Goal: Task Accomplishment & Management: Manage account settings

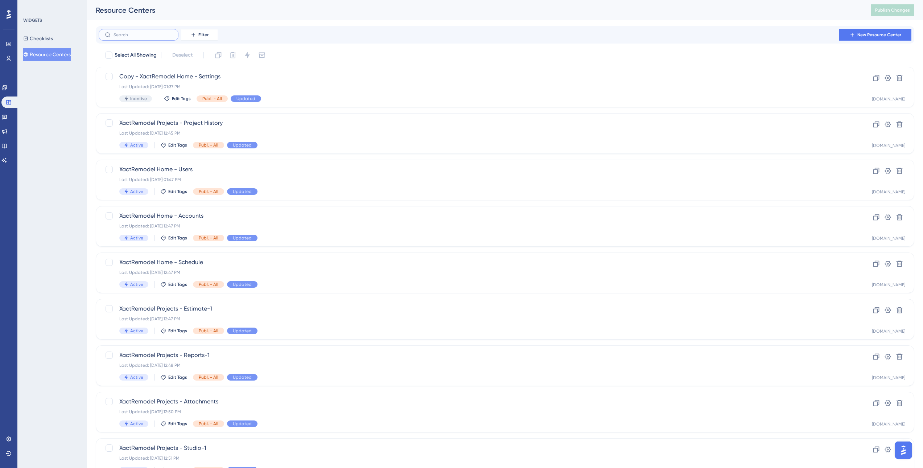
click at [157, 37] on input "text" at bounding box center [143, 34] width 59 height 5
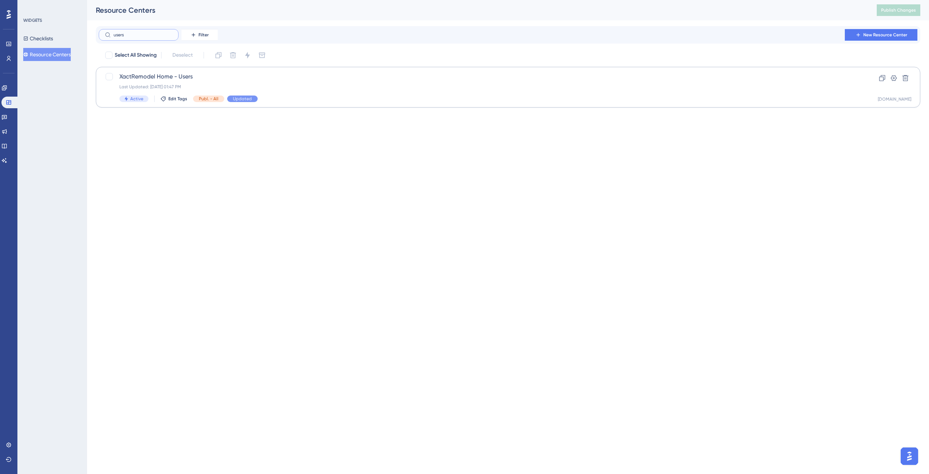
type input "users"
click at [167, 78] on span "XactRemodel Home - Users" at bounding box center [478, 76] width 719 height 9
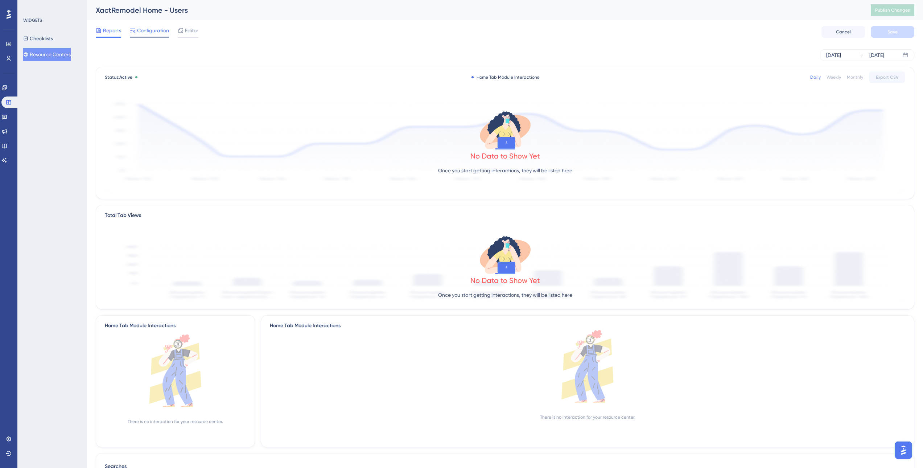
click at [149, 34] on span "Configuration" at bounding box center [153, 30] width 32 height 9
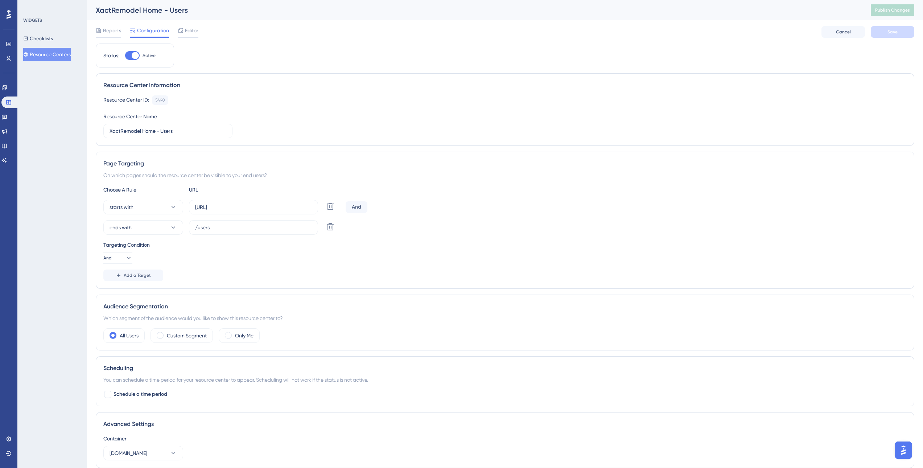
click at [50, 55] on button "Resource Centers" at bounding box center [47, 54] width 48 height 13
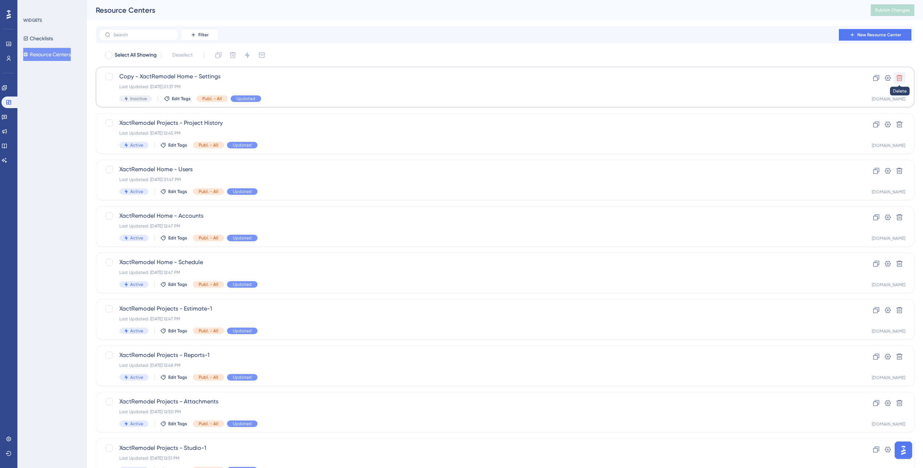
click at [897, 77] on icon at bounding box center [899, 77] width 7 height 7
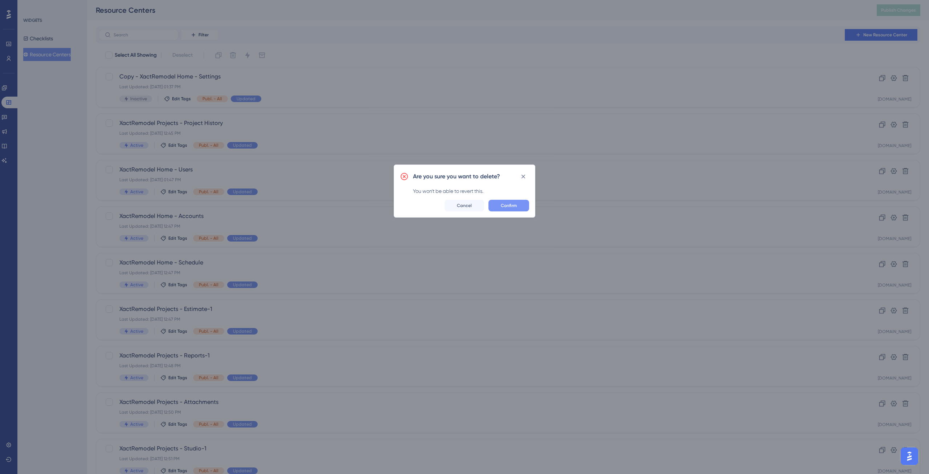
click at [514, 205] on span "Confirm" at bounding box center [509, 205] width 16 height 6
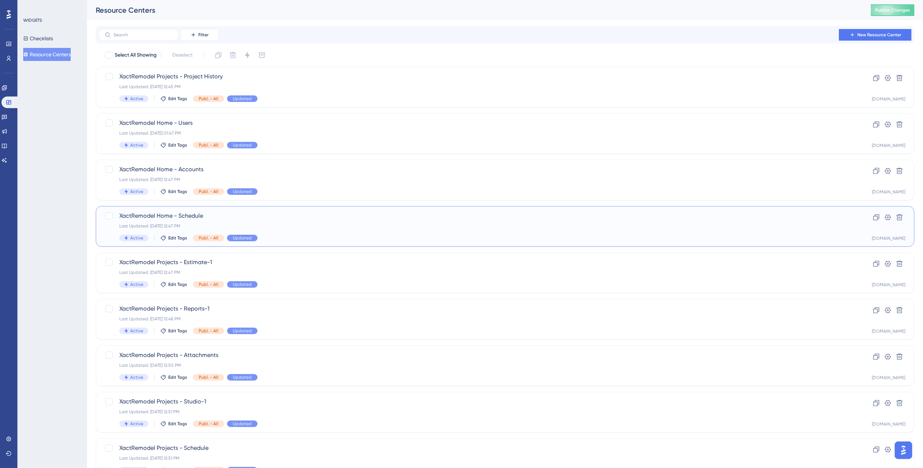
click at [269, 228] on div "Last Updated: [DATE] 12:47 PM" at bounding box center [476, 226] width 714 height 6
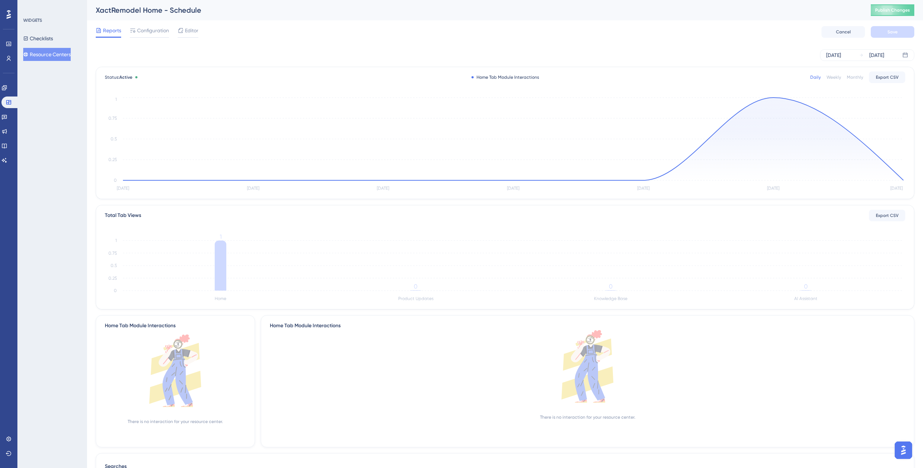
click at [51, 56] on button "Resource Centers" at bounding box center [47, 54] width 48 height 13
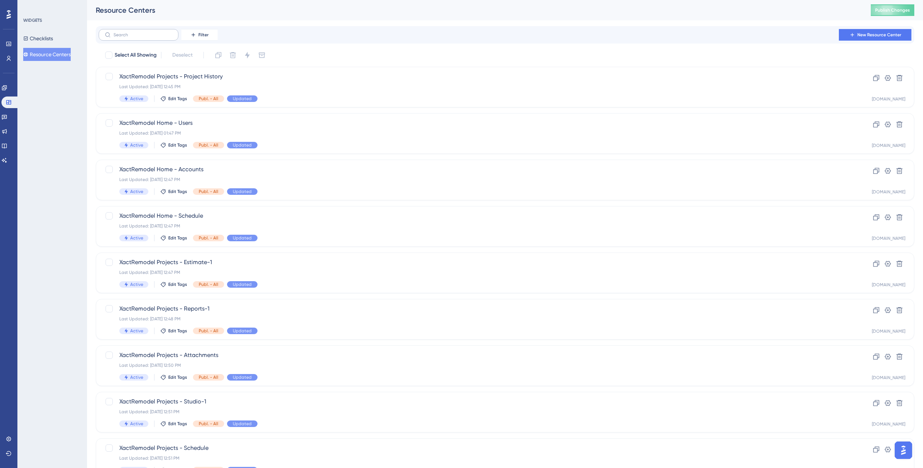
click at [158, 40] on label at bounding box center [139, 35] width 80 height 12
click at [158, 37] on input "text" at bounding box center [143, 34] width 59 height 5
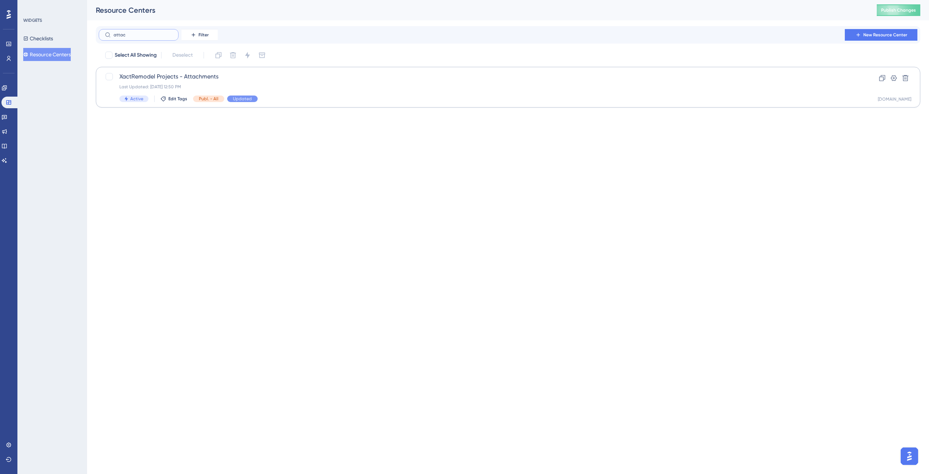
type input "attac"
click at [198, 68] on div "XactRemodel Projects - Attachments Last Updated: [DATE] 12:50 PM Active Edit Ta…" at bounding box center [508, 87] width 824 height 41
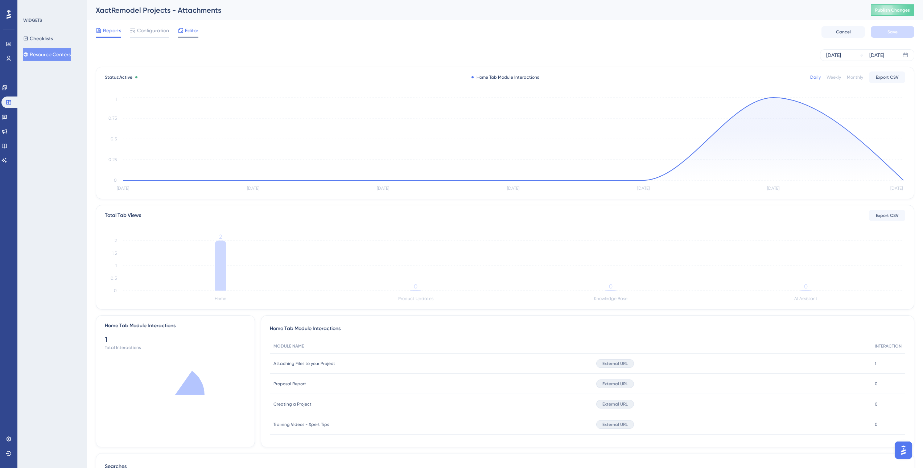
click at [193, 29] on span "Editor" at bounding box center [191, 30] width 13 height 9
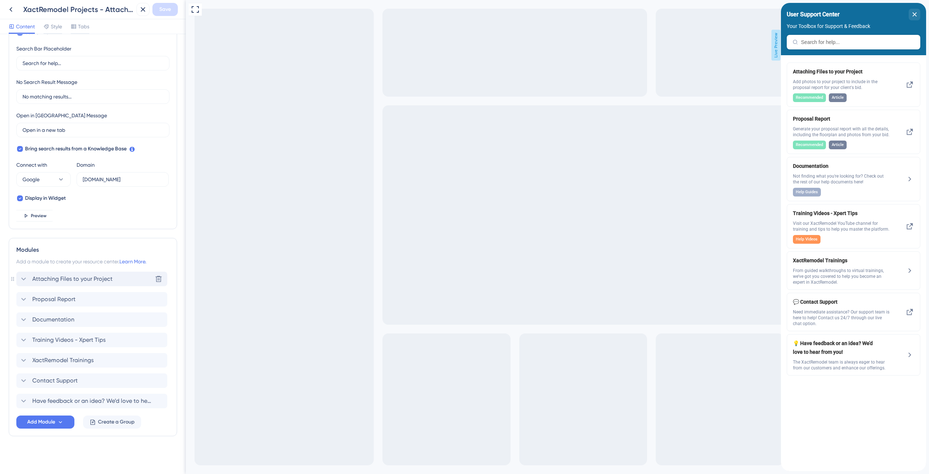
click at [26, 278] on icon at bounding box center [23, 278] width 9 height 9
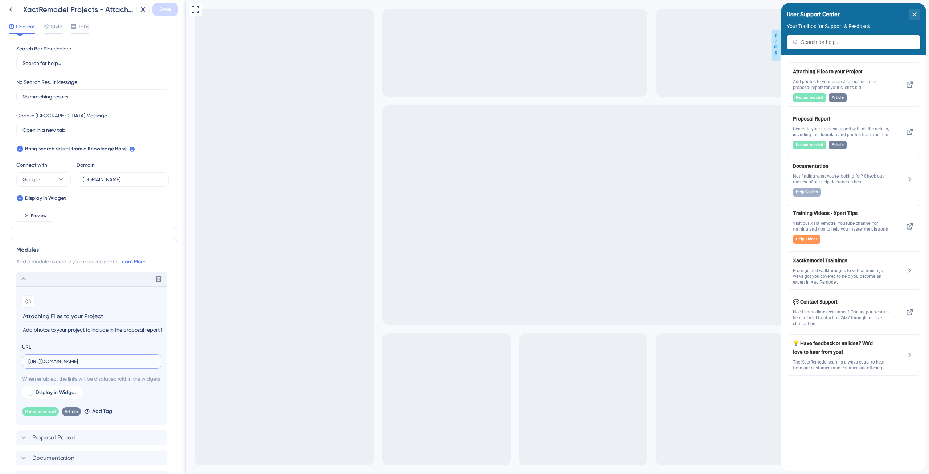
click at [98, 358] on input "[URL][DOMAIN_NAME]" at bounding box center [91, 361] width 127 height 8
click at [906, 86] on icon at bounding box center [909, 84] width 9 height 9
click at [91, 358] on input "[URL][DOMAIN_NAME]" at bounding box center [91, 361] width 127 height 8
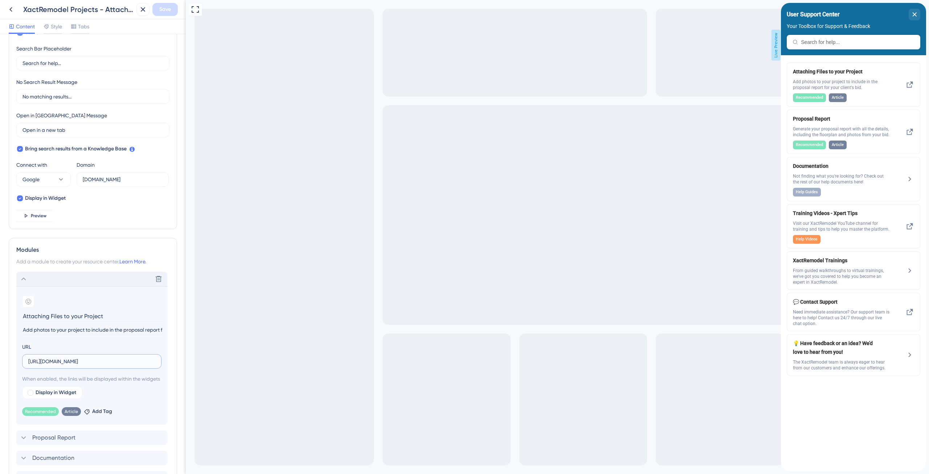
click at [91, 358] on input "[URL][DOMAIN_NAME]" at bounding box center [91, 361] width 127 height 8
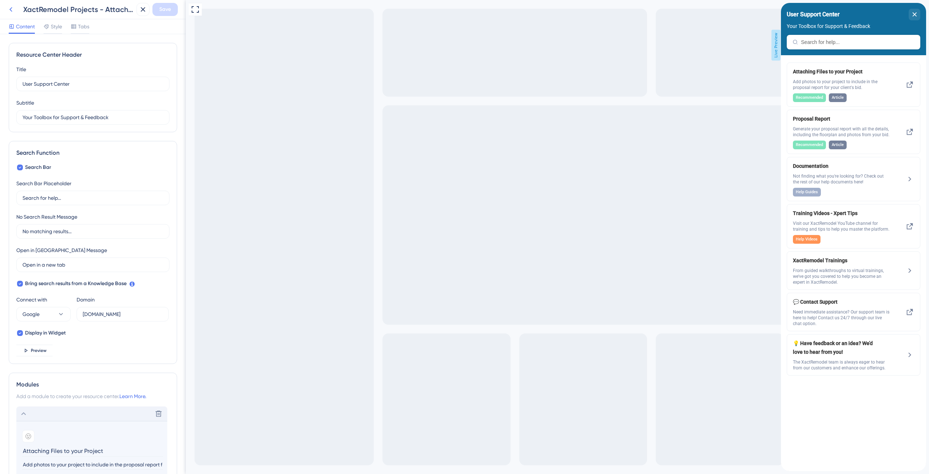
click at [12, 11] on icon at bounding box center [10, 9] width 3 height 5
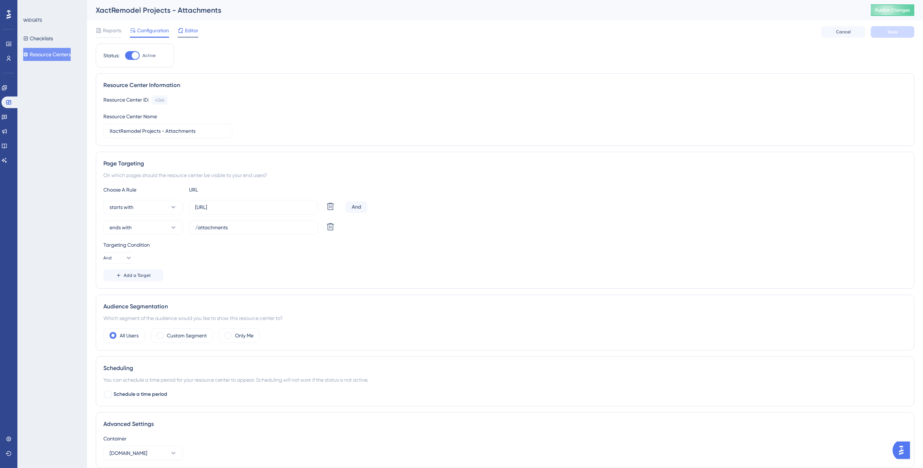
click at [186, 28] on span "Editor" at bounding box center [191, 30] width 13 height 9
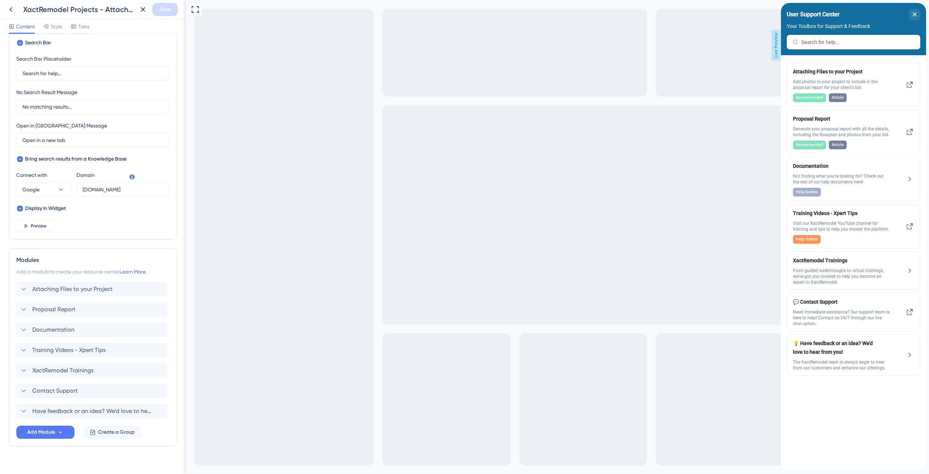
scroll to position [135, 0]
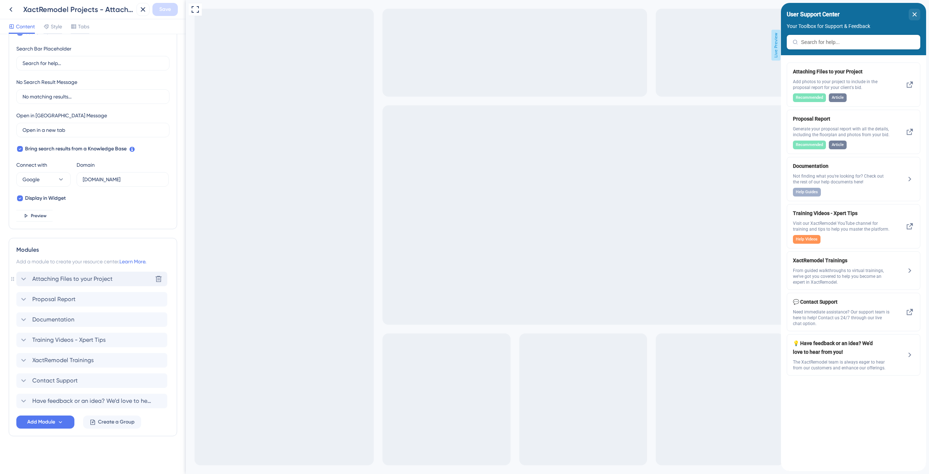
click at [24, 281] on icon at bounding box center [23, 278] width 9 height 9
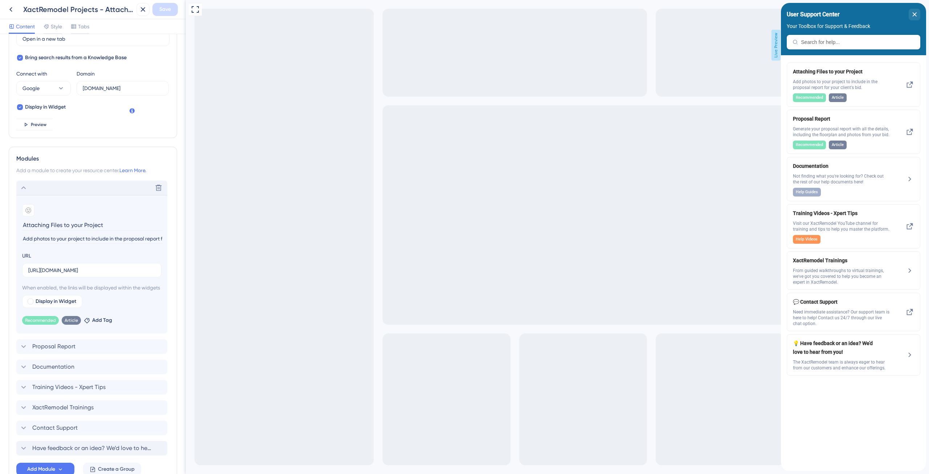
scroll to position [280, 0]
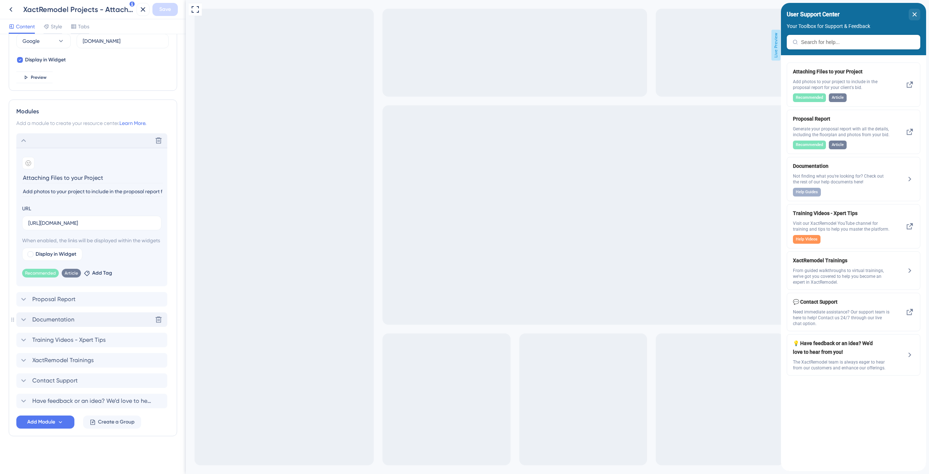
click at [25, 321] on icon at bounding box center [23, 319] width 5 height 3
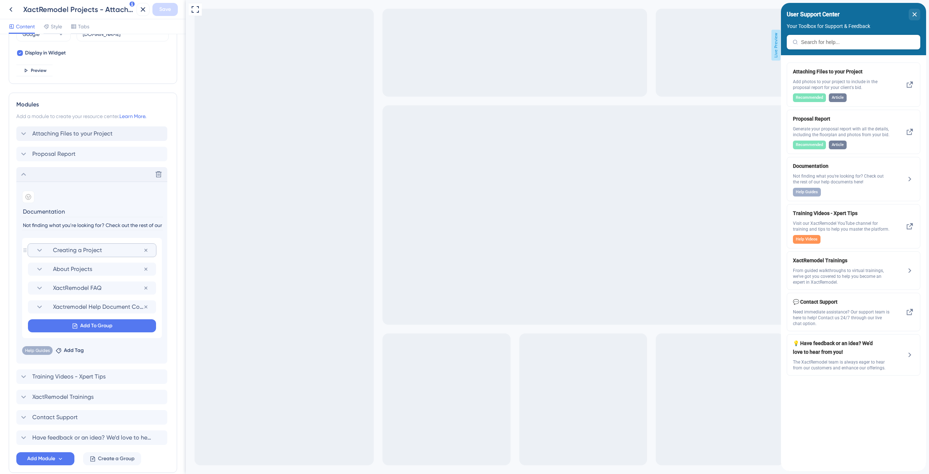
click at [39, 251] on icon at bounding box center [39, 250] width 5 height 3
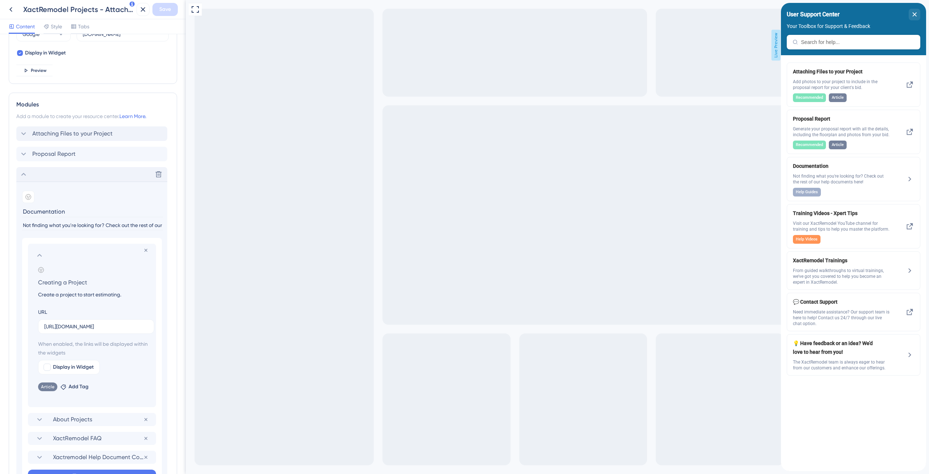
click at [54, 294] on input "Create a project to start estimating." at bounding box center [93, 294] width 122 height 9
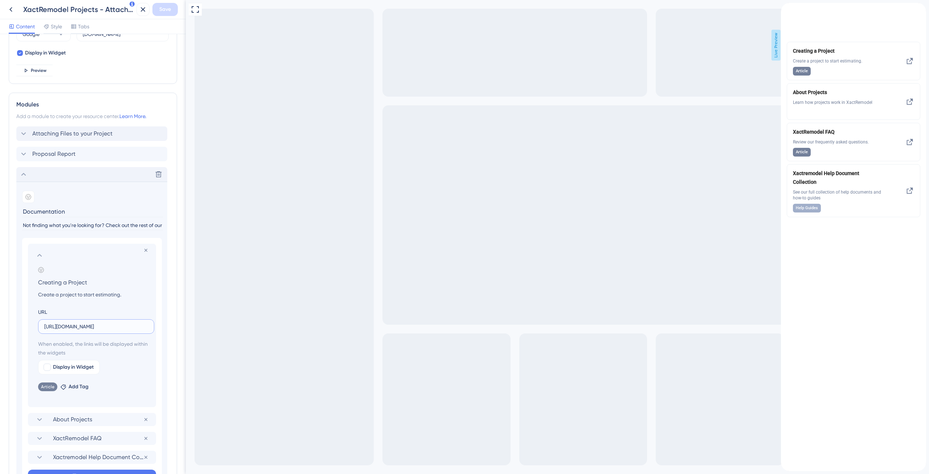
click at [51, 324] on input "[URL][DOMAIN_NAME]" at bounding box center [96, 326] width 104 height 8
drag, startPoint x: 42, startPoint y: 326, endPoint x: 149, endPoint y: 327, distance: 106.7
click at [149, 327] on label "[URL][DOMAIN_NAME]" at bounding box center [96, 326] width 116 height 15
click at [142, 326] on input "[URL][DOMAIN_NAME]" at bounding box center [96, 326] width 104 height 8
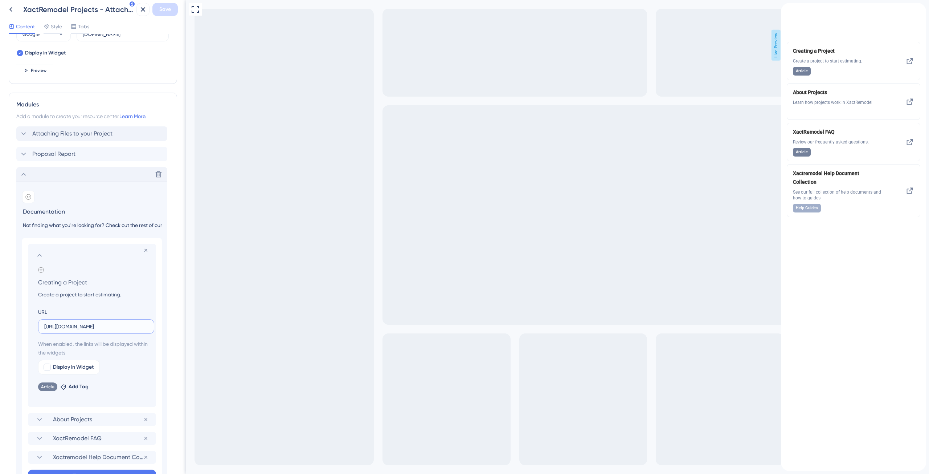
click at [142, 326] on input "[URL][DOMAIN_NAME]" at bounding box center [96, 326] width 104 height 8
click at [49, 366] on div at bounding box center [47, 366] width 7 height 7
click at [49, 366] on icon at bounding box center [47, 367] width 4 height 6
checkbox input "false"
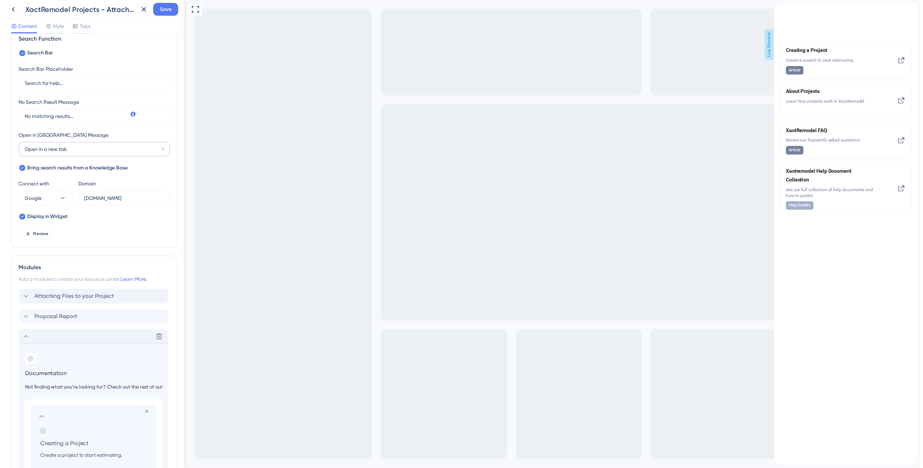
scroll to position [0, 0]
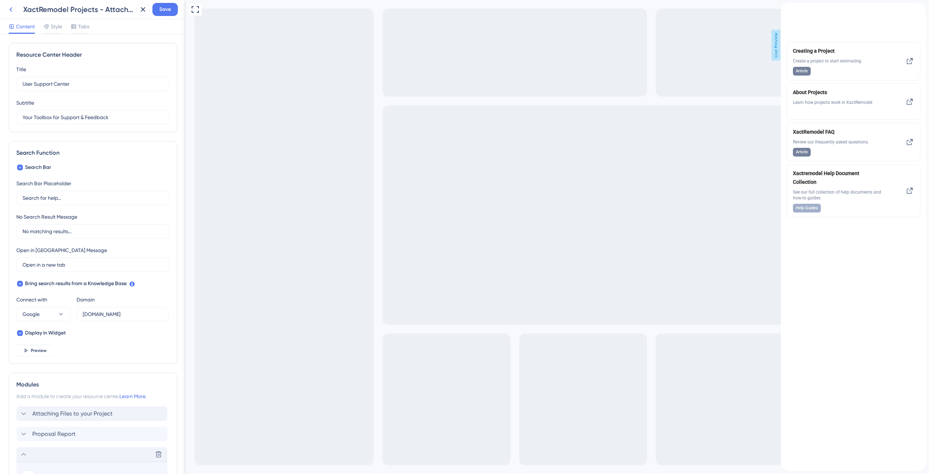
click at [16, 13] on button at bounding box center [10, 9] width 13 height 13
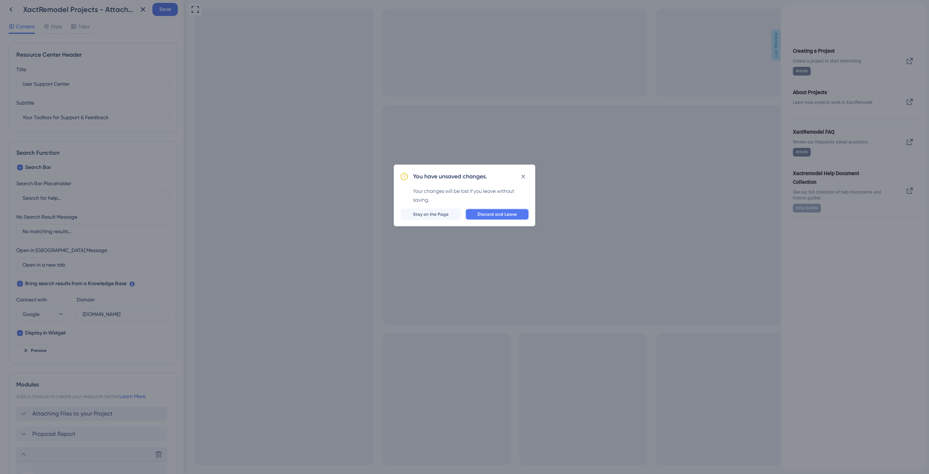
click at [513, 210] on button "Discard and Leave" at bounding box center [497, 214] width 64 height 12
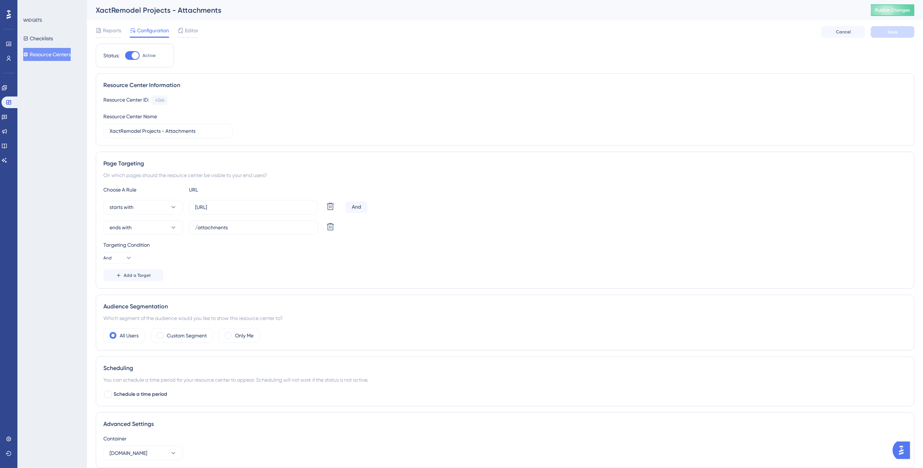
click at [61, 54] on button "Resource Centers" at bounding box center [47, 54] width 48 height 13
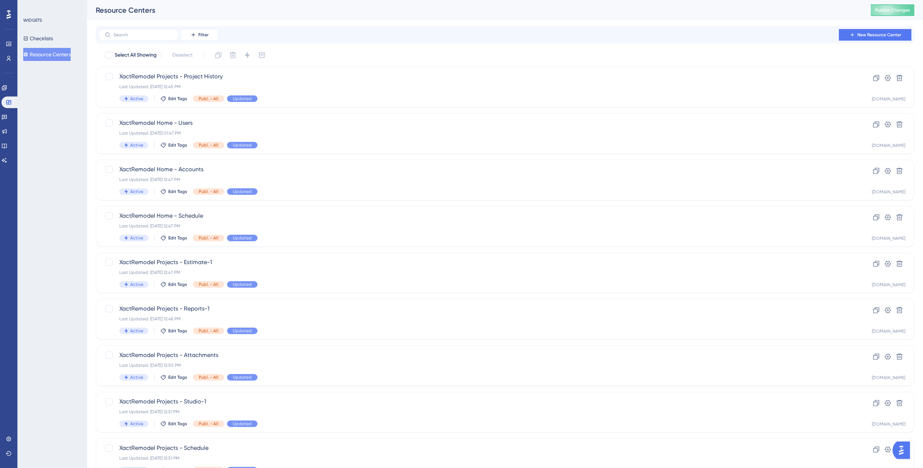
click at [903, 452] on img "Open AI Assistant Launcher" at bounding box center [901, 450] width 13 height 13
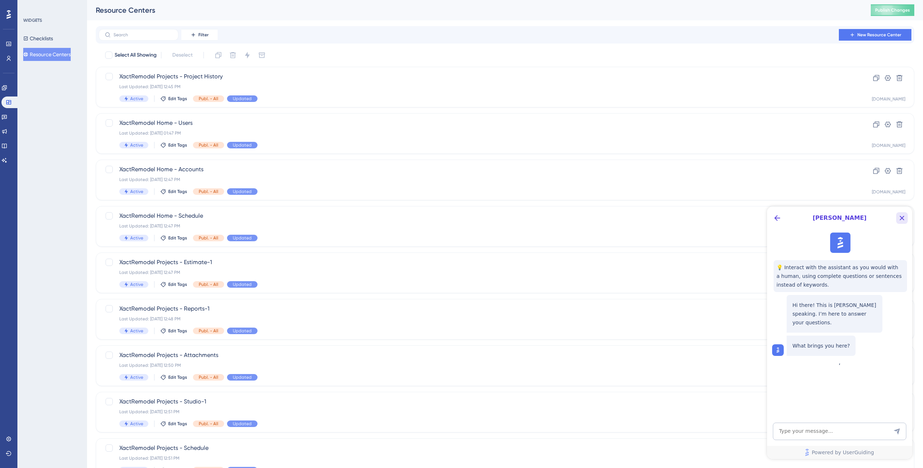
click at [902, 217] on icon "Close Button" at bounding box center [902, 218] width 9 height 9
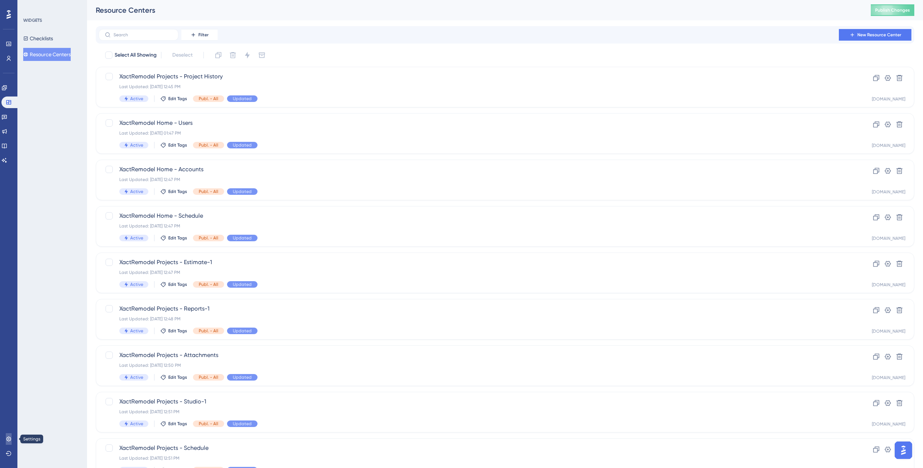
click at [12, 440] on link at bounding box center [9, 439] width 6 height 12
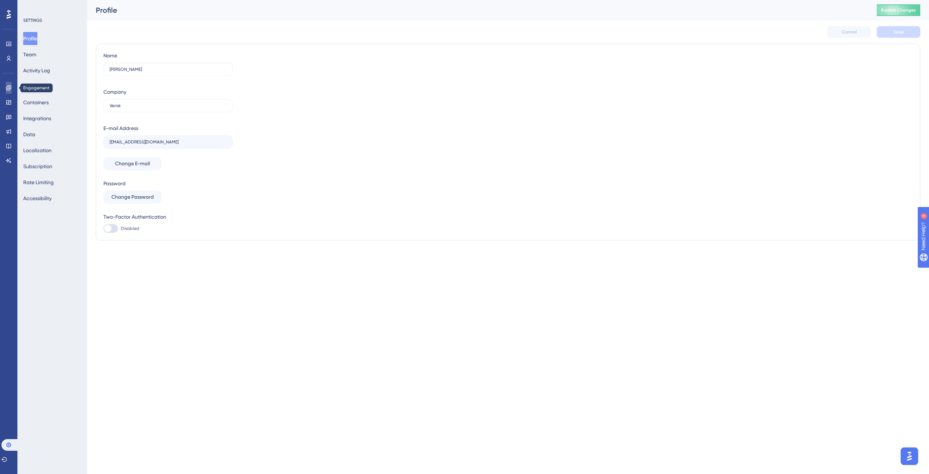
click at [9, 90] on icon at bounding box center [8, 87] width 5 height 5
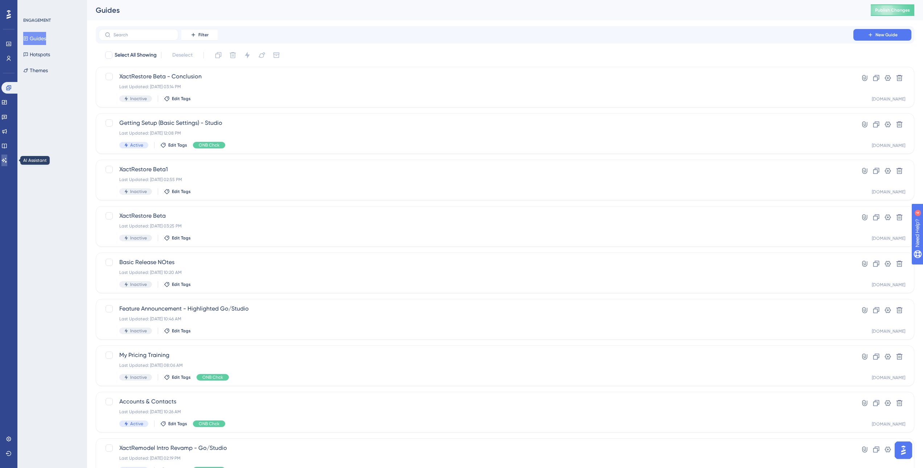
click at [7, 162] on icon at bounding box center [4, 160] width 6 height 6
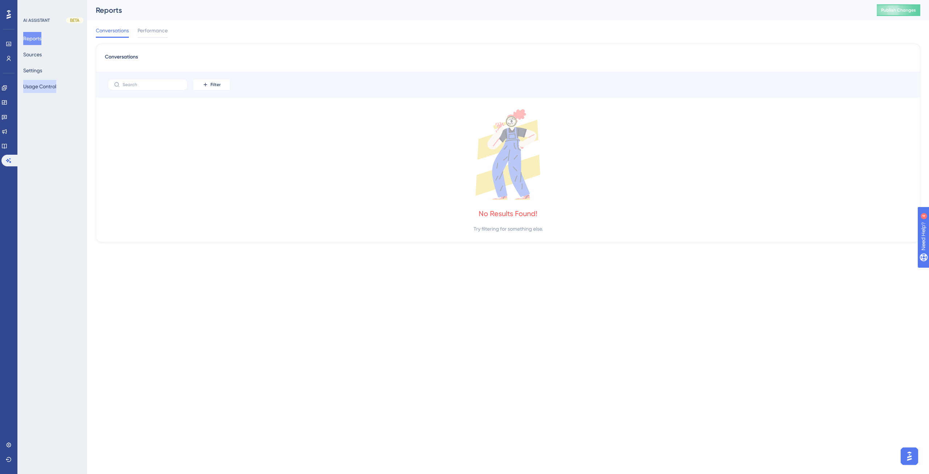
click at [48, 83] on button "Usage Control" at bounding box center [39, 86] width 33 height 13
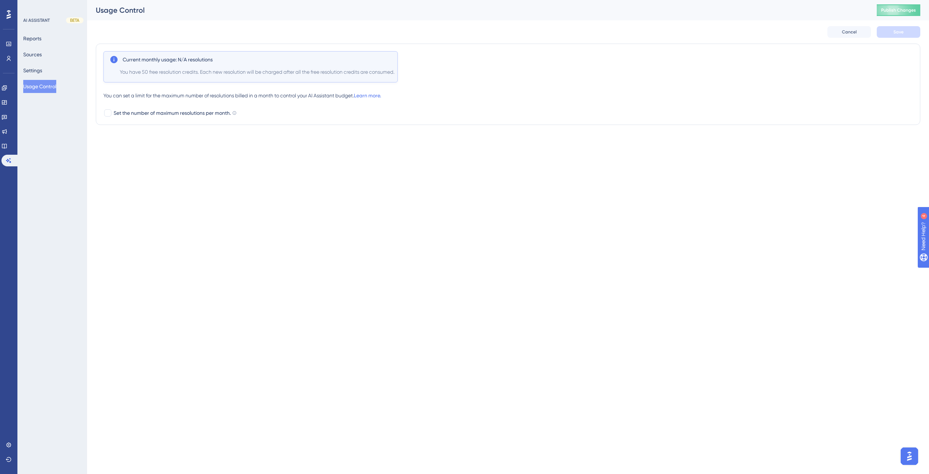
click at [171, 0] on html "Performance Users Engagement Widgets Feedback Product Updates Knowledge Base AI…" at bounding box center [464, 0] width 929 height 0
click at [889, 9] on button "Publish Changes" at bounding box center [899, 10] width 44 height 12
